Goal: Task Accomplishment & Management: Use online tool/utility

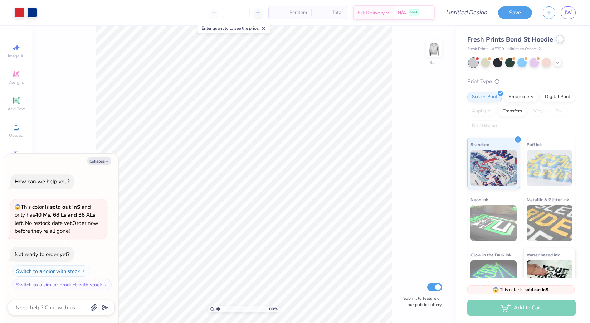
click at [559, 40] on icon at bounding box center [560, 39] width 4 height 4
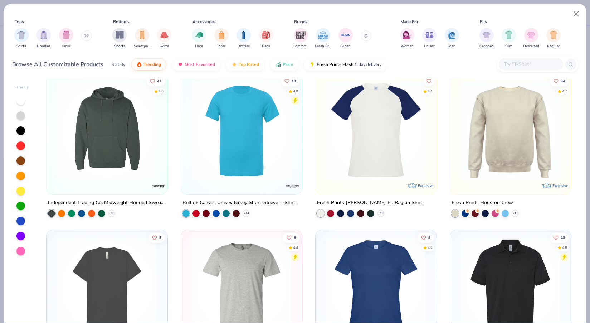
scroll to position [166, 0]
click at [237, 134] on img at bounding box center [241, 129] width 107 height 99
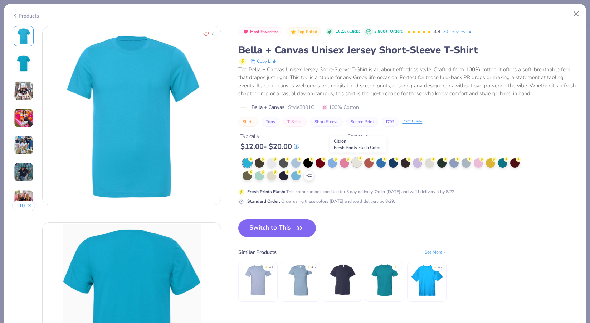
click at [355, 160] on div at bounding box center [356, 161] width 9 height 9
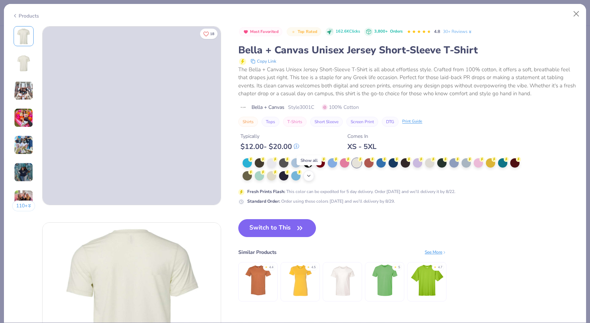
click at [310, 176] on icon at bounding box center [309, 176] width 6 height 6
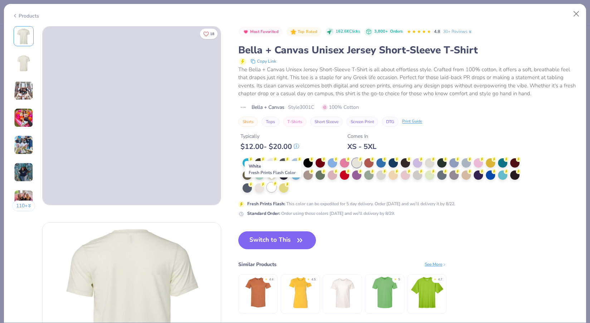
click at [271, 187] on div at bounding box center [271, 186] width 9 height 9
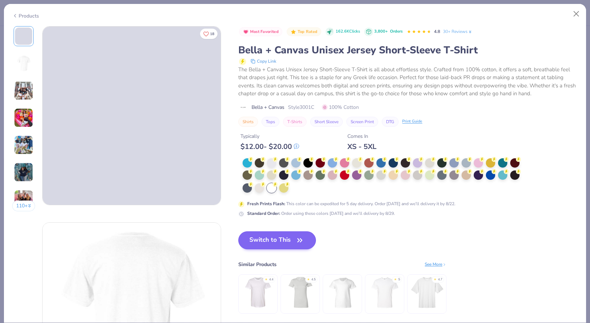
click at [296, 243] on icon "button" at bounding box center [300, 240] width 10 height 10
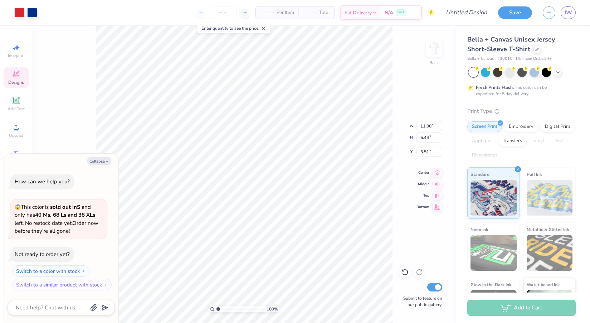
type textarea "x"
type input "4.82"
type textarea "x"
type input "8.90"
type input "4.40"
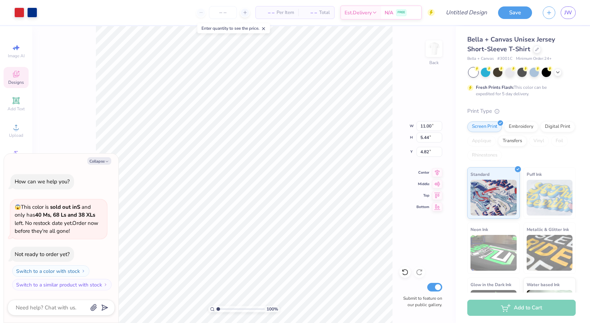
type input "5.86"
type textarea "x"
type input "4.27"
type textarea "x"
type input "4.95"
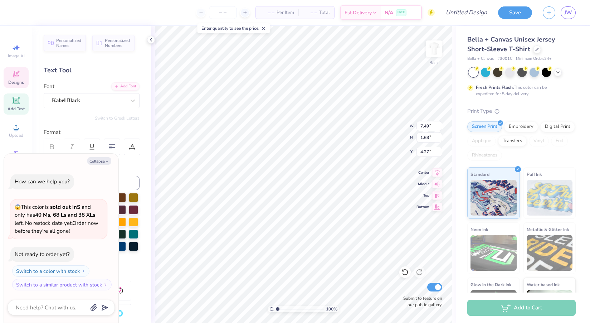
scroll to position [0, 1]
type textarea "x"
type textarea "P"
type textarea "x"
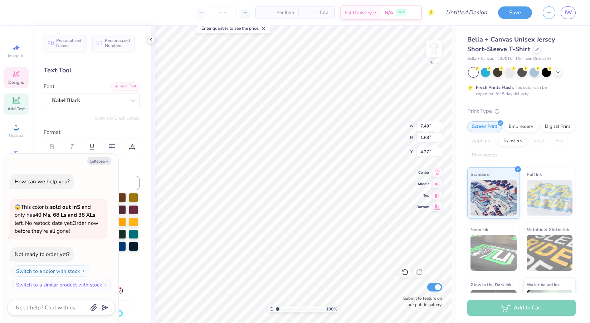
type textarea "PI"
type textarea "x"
type textarea "PI"
type textarea "x"
type textarea "PI B"
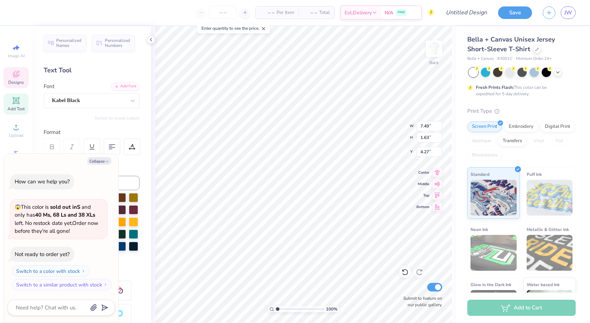
type textarea "x"
type textarea "PI BE"
type textarea "x"
type textarea "PI BET"
type textarea "x"
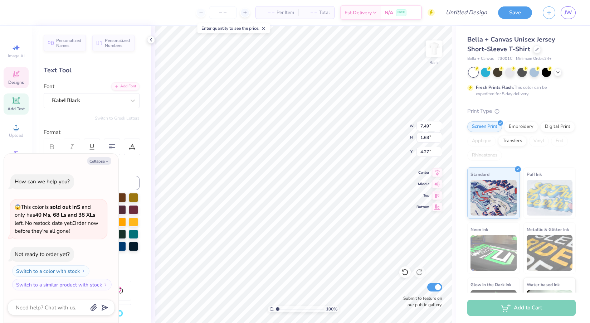
type textarea "PI BETA"
type textarea "x"
type textarea "PI BETA"
type textarea "x"
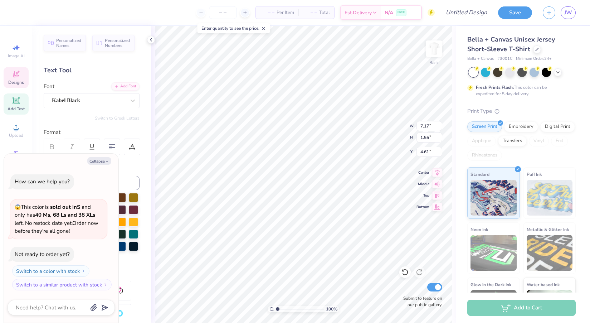
type textarea "PI BETA P"
type textarea "x"
type textarea "PI BETA PH"
type textarea "x"
type textarea "PI BETA PHI"
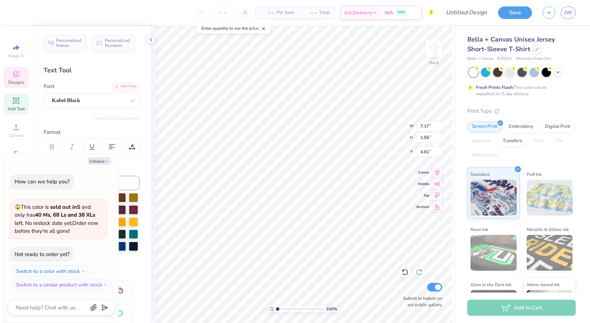
scroll to position [0, 1]
type textarea "x"
type input "7.37"
type textarea "x"
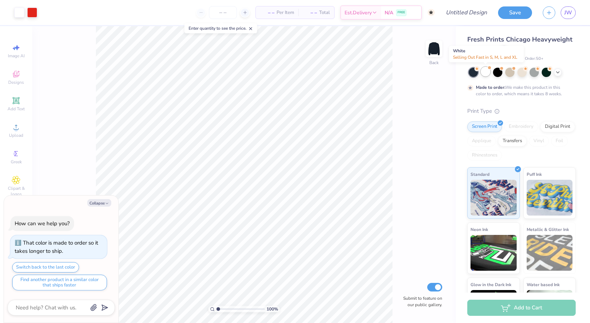
click at [487, 71] on div at bounding box center [485, 71] width 9 height 9
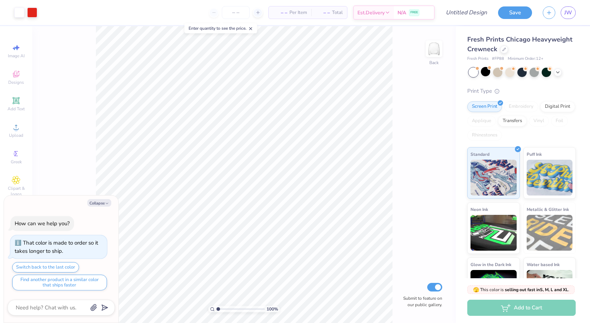
scroll to position [104, 0]
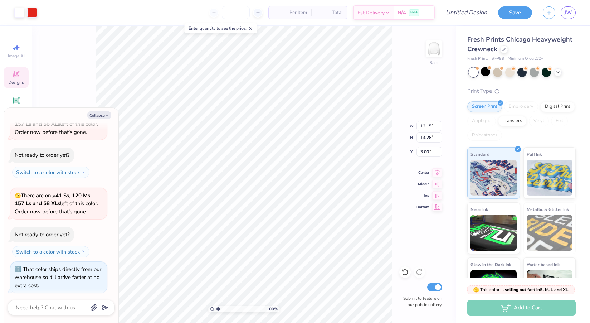
type textarea "x"
type input "5.03"
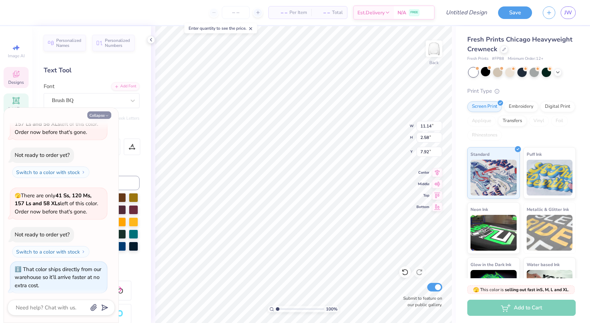
click at [109, 116] on icon "button" at bounding box center [107, 115] width 4 height 4
type textarea "x"
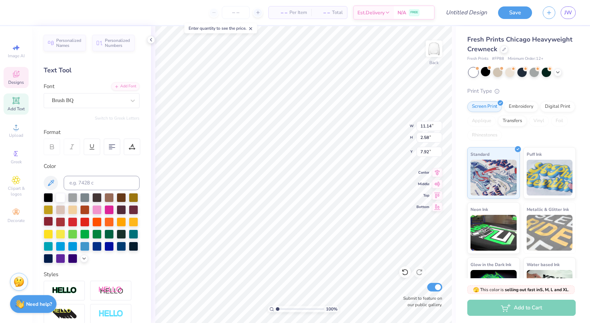
click at [49, 221] on div at bounding box center [48, 220] width 9 height 9
click at [61, 224] on div at bounding box center [60, 220] width 9 height 9
click at [75, 221] on div at bounding box center [72, 220] width 9 height 9
type textarea "pi phi"
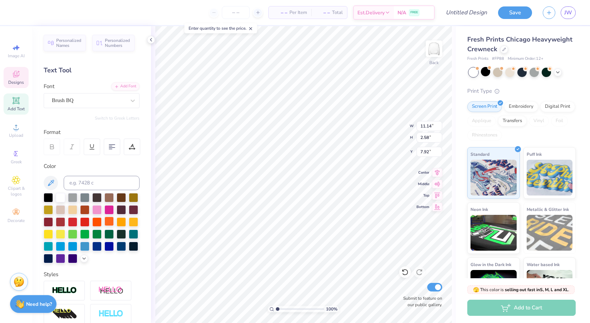
scroll to position [0, 0]
type input "8.77"
type input "3.50"
type input "7.00"
type input "7.89"
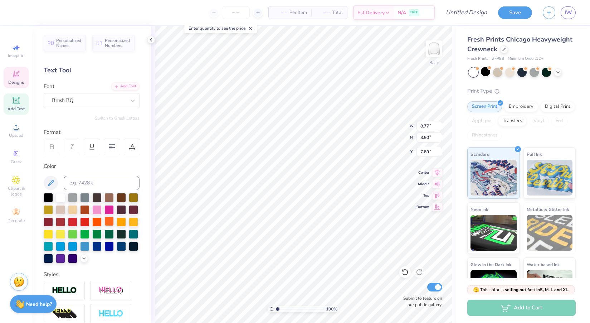
type input "7.78"
type input "1.30"
type input "1.05"
type input "5.03"
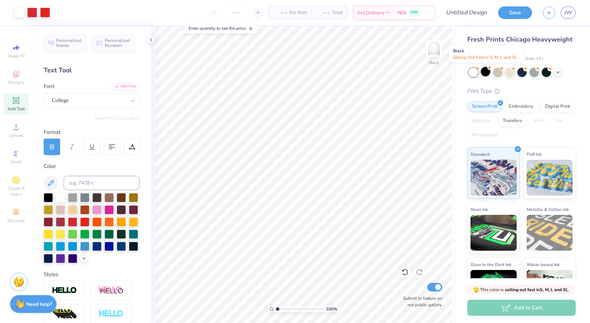
click at [488, 73] on div at bounding box center [485, 71] width 9 height 9
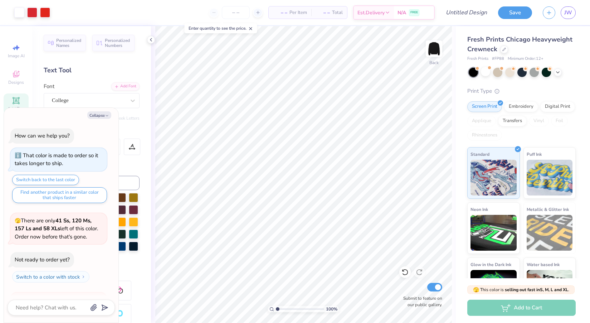
scroll to position [183, 0]
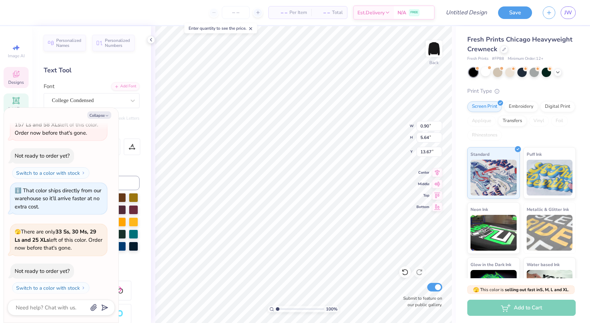
type textarea "x"
type input "13.98"
click at [99, 115] on button "Collapse" at bounding box center [99, 115] width 24 height 8
type textarea "x"
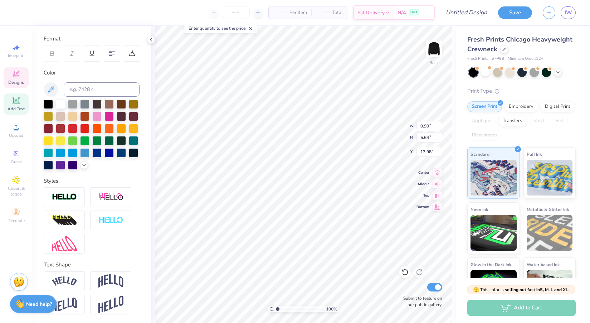
scroll to position [0, 2]
type textarea "GOES FOR GOLD"
click at [73, 165] on div at bounding box center [72, 164] width 9 height 9
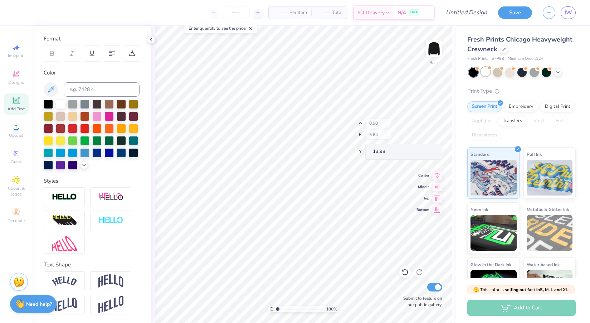
click at [485, 72] on div at bounding box center [485, 71] width 9 height 9
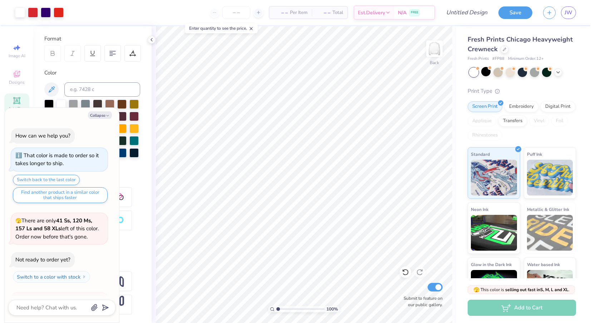
scroll to position [262, 0]
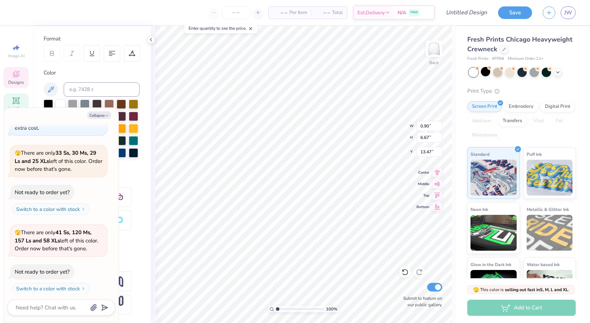
type textarea "x"
type input "11.60"
type textarea "x"
type input "12.03"
click at [102, 114] on button "Collapse" at bounding box center [99, 115] width 24 height 8
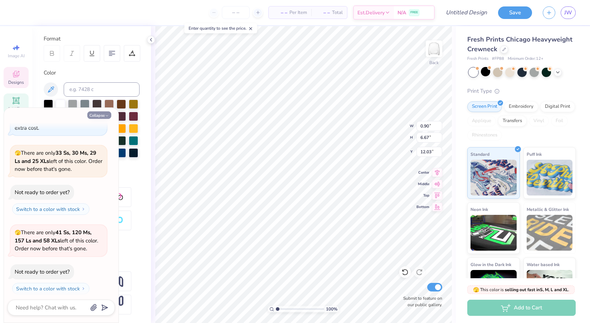
type textarea "x"
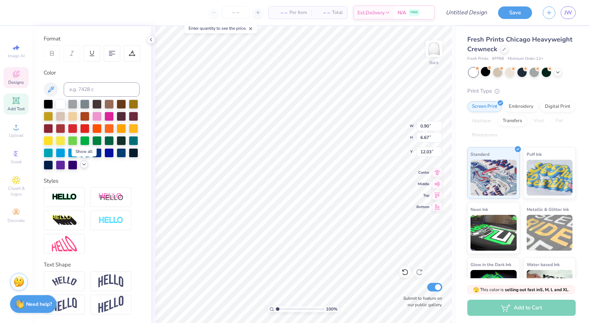
click at [84, 165] on icon at bounding box center [84, 164] width 6 height 6
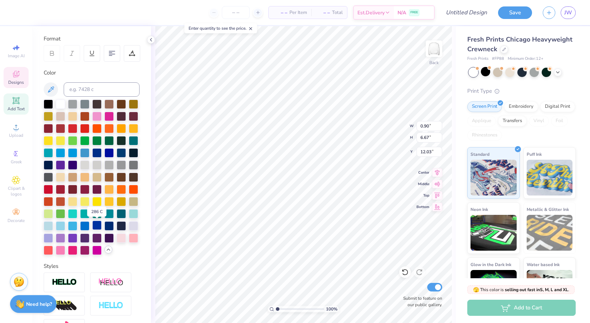
click at [95, 226] on div at bounding box center [96, 224] width 9 height 9
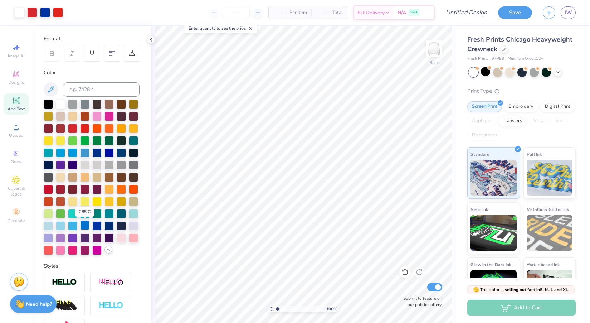
click at [83, 226] on div at bounding box center [84, 224] width 9 height 9
click at [96, 227] on div at bounding box center [96, 224] width 9 height 9
